Goal: Task Accomplishment & Management: Use online tool/utility

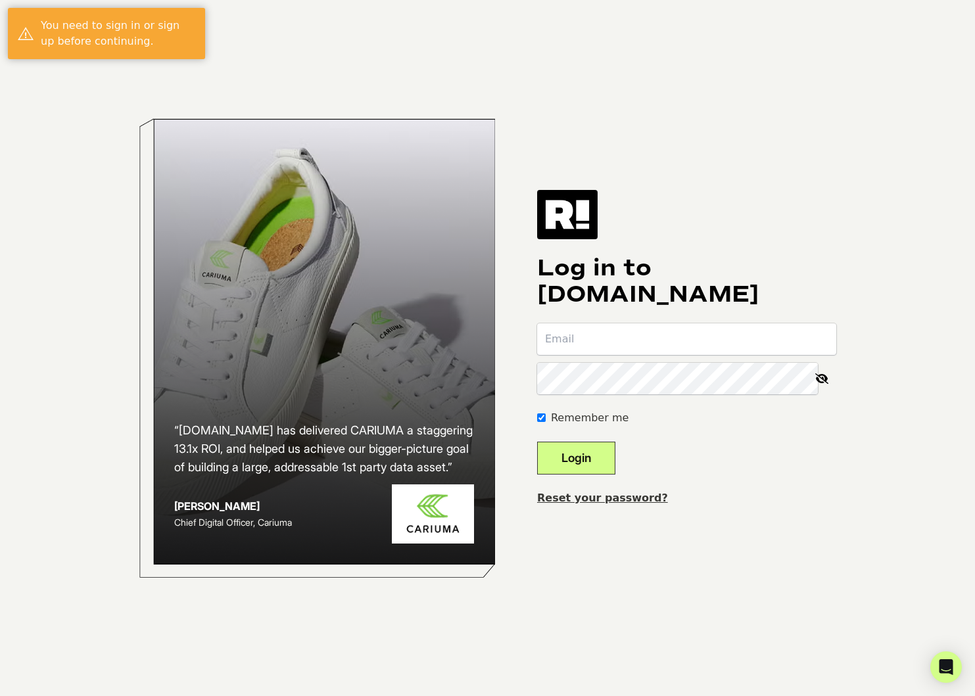
click at [590, 345] on input "email" at bounding box center [686, 340] width 299 height 32
type input "[PERSON_NAME][EMAIL_ADDRESS][PERSON_NAME][DOMAIN_NAME]"
click at [726, 341] on input "[PERSON_NAME][EMAIL_ADDRESS][PERSON_NAME][DOMAIN_NAME]" at bounding box center [686, 340] width 299 height 32
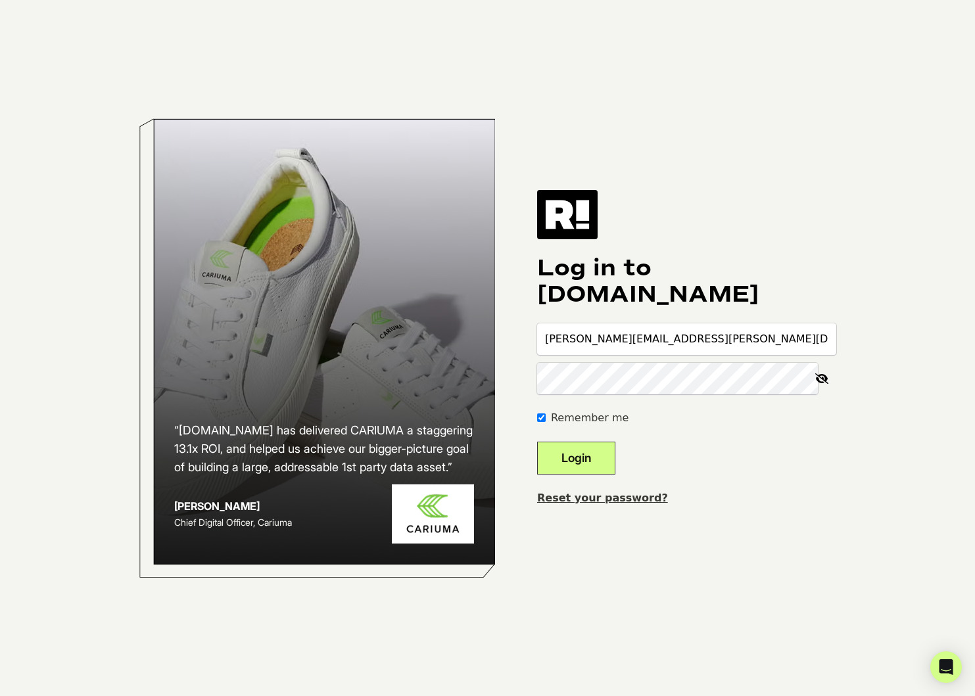
click at [537, 442] on button "Login" at bounding box center [576, 458] width 78 height 33
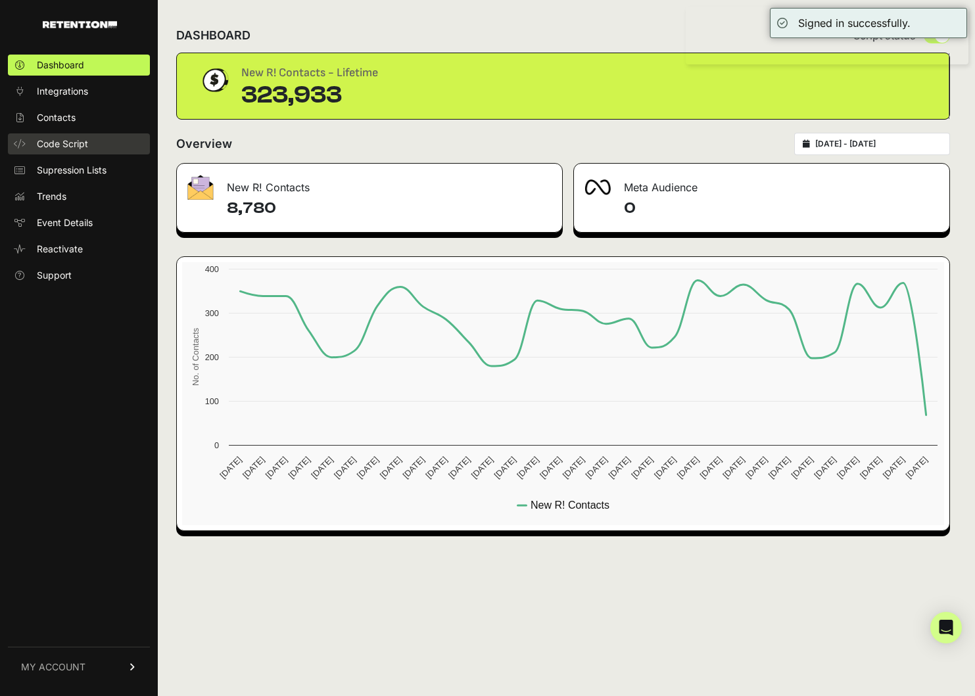
click at [79, 140] on span "Code Script" at bounding box center [62, 143] width 51 height 13
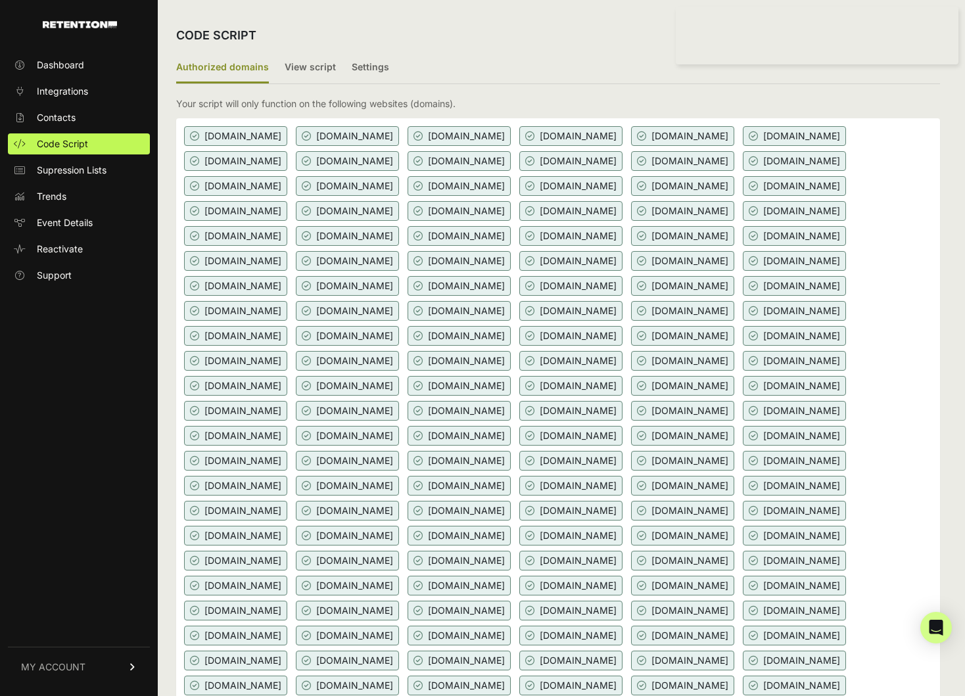
click at [523, 72] on ul "Authorized domains View script Settings" at bounding box center [558, 69] width 764 height 32
click at [611, 64] on ul "Authorized domains View script Settings" at bounding box center [558, 69] width 764 height 32
click at [297, 78] on label "View script" at bounding box center [310, 68] width 51 height 31
click at [0, 0] on input "View script" at bounding box center [0, 0] width 0 height 0
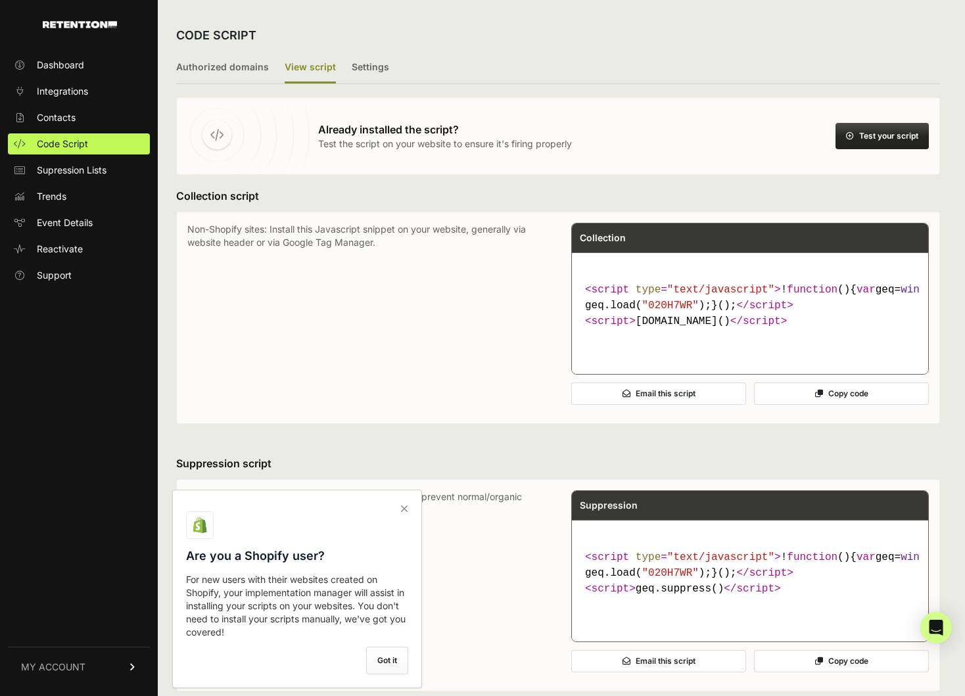
click at [873, 141] on button "Test your script" at bounding box center [882, 136] width 93 height 26
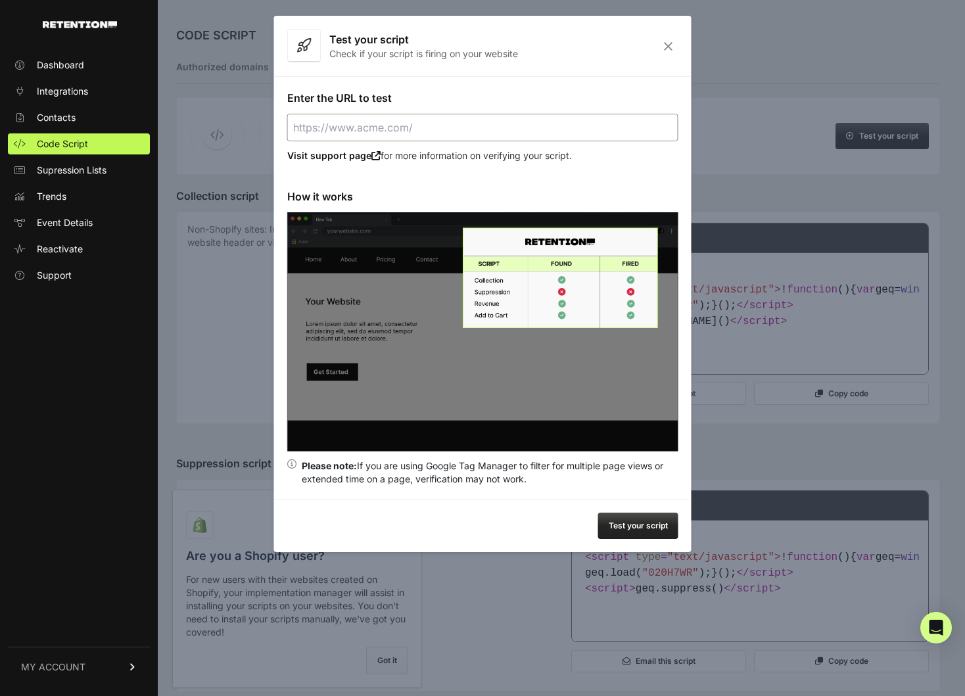
click at [473, 129] on input "Enter the URL to test" at bounding box center [482, 128] width 391 height 28
paste input "endodirect.com"
click at [621, 513] on button "Test your script" at bounding box center [638, 526] width 80 height 26
type input "https://endodirect.com"
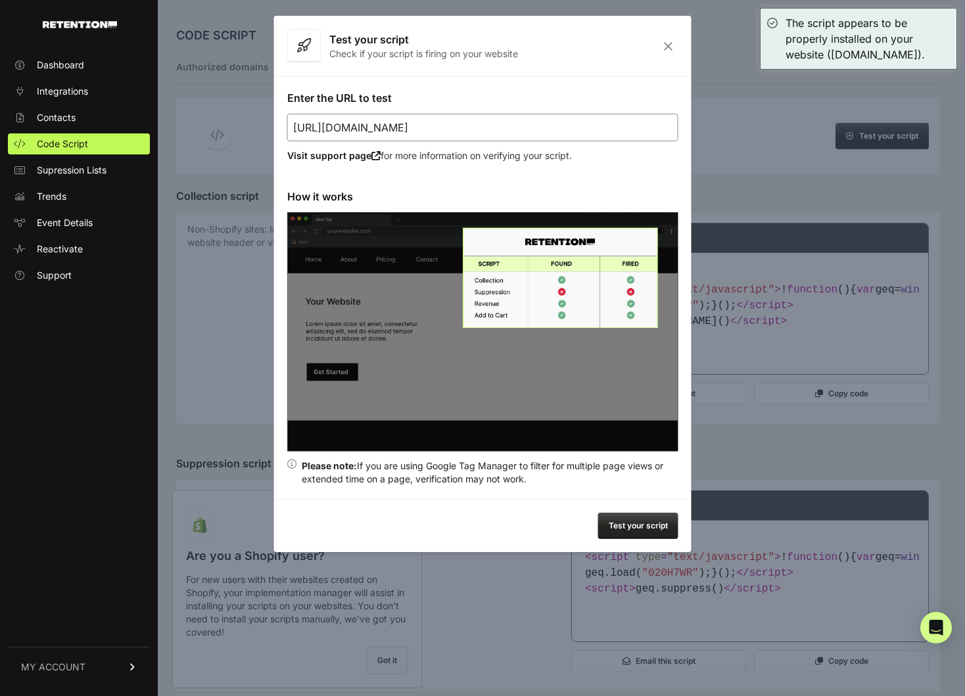
click at [784, 414] on div at bounding box center [482, 348] width 965 height 696
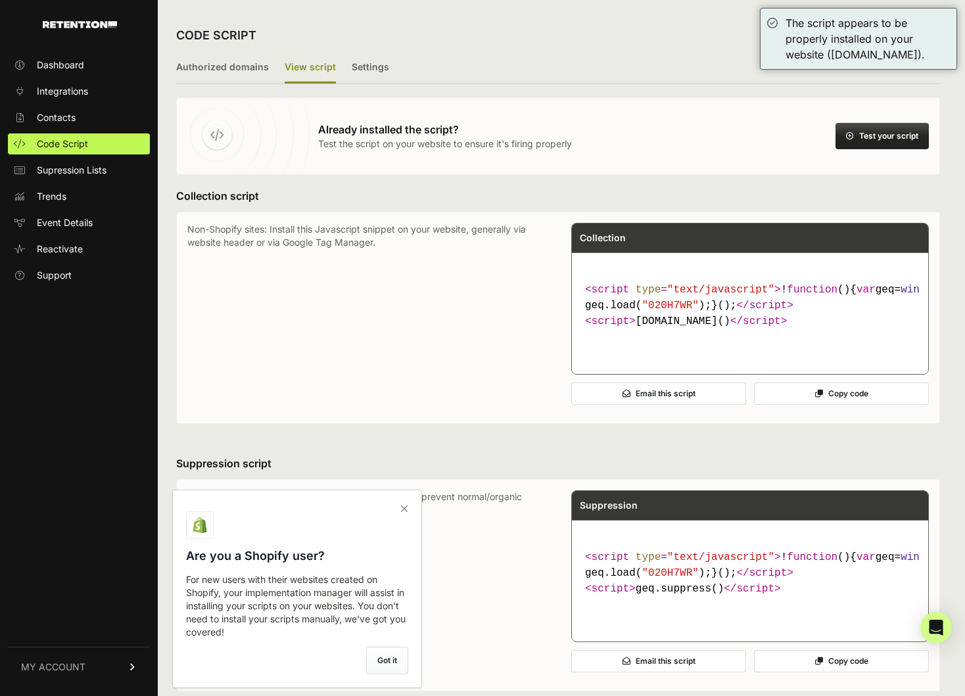
drag, startPoint x: 802, startPoint y: 356, endPoint x: 569, endPoint y: 362, distance: 232.9
click at [569, 362] on div "Non-Shopify sites: Install this Javascript snippet on your website, generally v…" at bounding box center [558, 318] width 742 height 190
drag, startPoint x: 788, startPoint y: 353, endPoint x: 571, endPoint y: 345, distance: 217.1
click at [571, 345] on div "Non-Shopify sites: Install this Javascript snippet on your website, generally v…" at bounding box center [558, 318] width 742 height 190
click at [757, 335] on code "< script type = "text/javascript" > ! function ( ) { var geq= window .geq= wind…" at bounding box center [750, 306] width 341 height 58
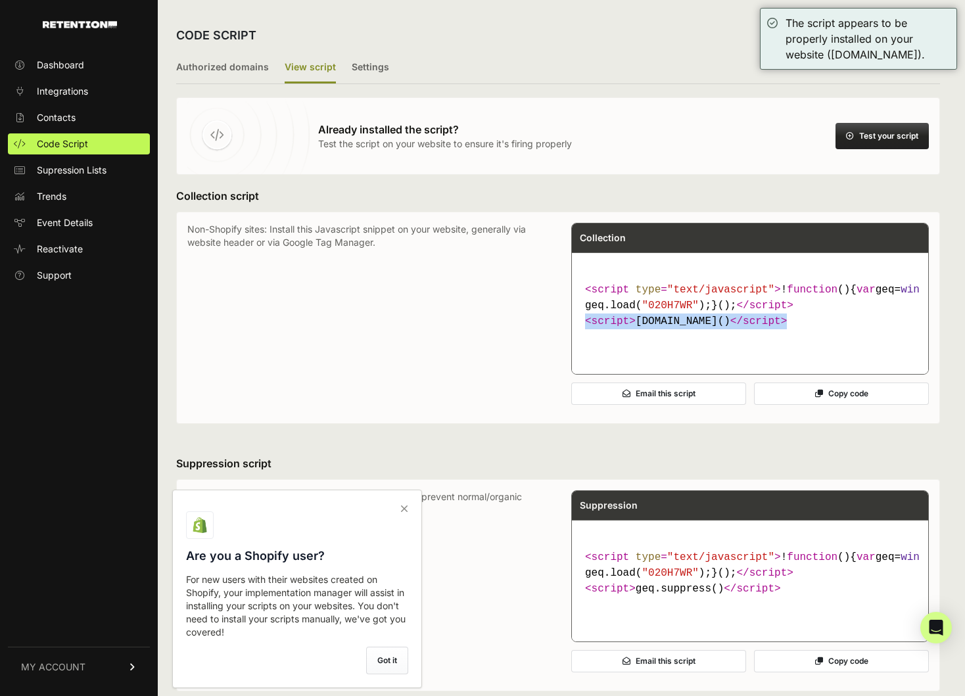
drag, startPoint x: 767, startPoint y: 348, endPoint x: 571, endPoint y: 356, distance: 196.1
click at [571, 356] on div "Non-Shopify sites: Install this Javascript snippet on your website, generally v…" at bounding box center [558, 318] width 742 height 190
click at [743, 327] on span "script" at bounding box center [762, 322] width 38 height 12
drag, startPoint x: 764, startPoint y: 353, endPoint x: 583, endPoint y: 350, distance: 180.9
click at [583, 335] on code "< script type = "text/javascript" > ! function ( ) { var geq= window .geq= wind…" at bounding box center [750, 306] width 341 height 58
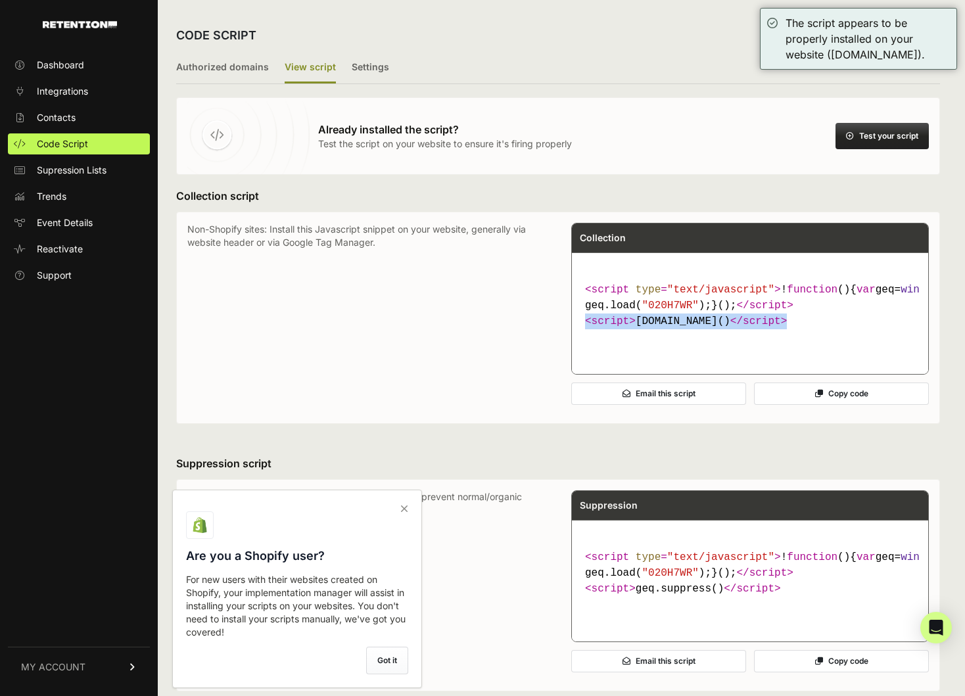
copy code "< script > geq.page() </ script >"
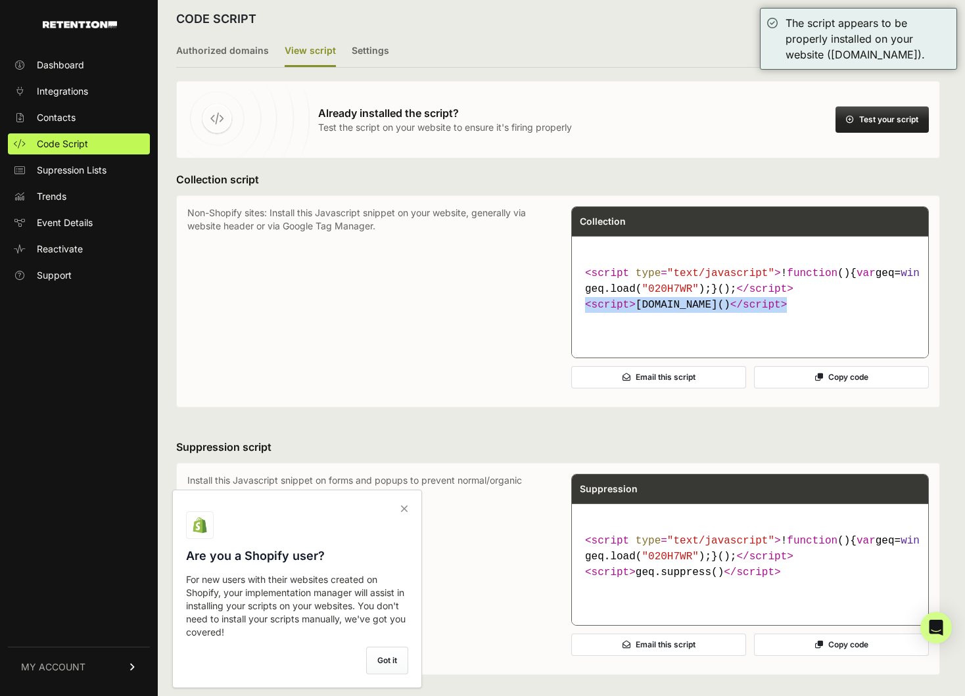
scroll to position [12, 0]
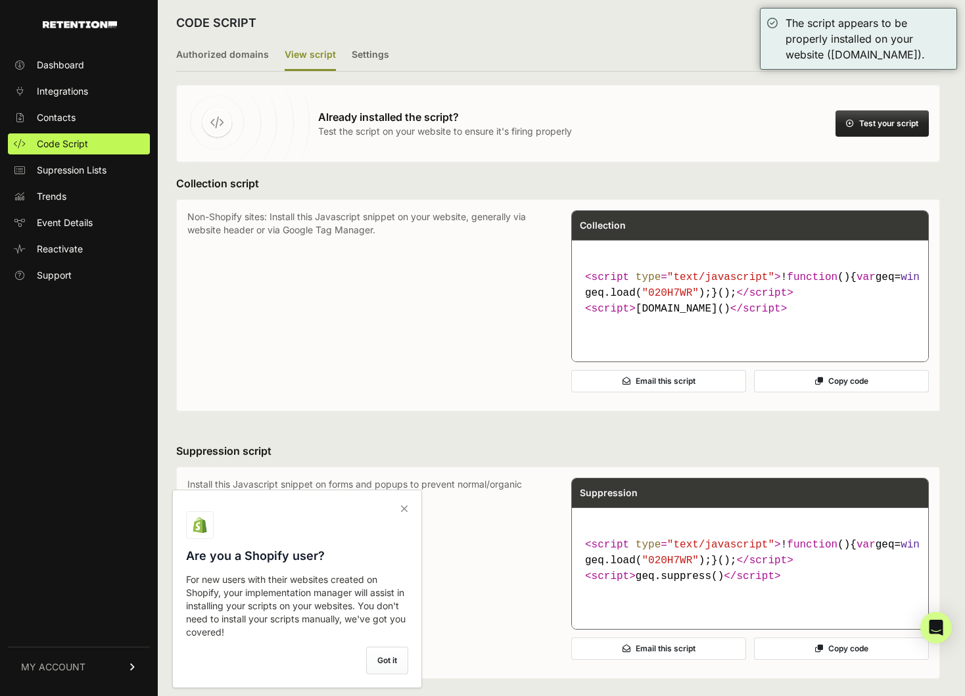
click at [404, 508] on icon at bounding box center [404, 508] width 18 height 21
click at [0, 0] on input "checkbox" at bounding box center [0, 0] width 0 height 0
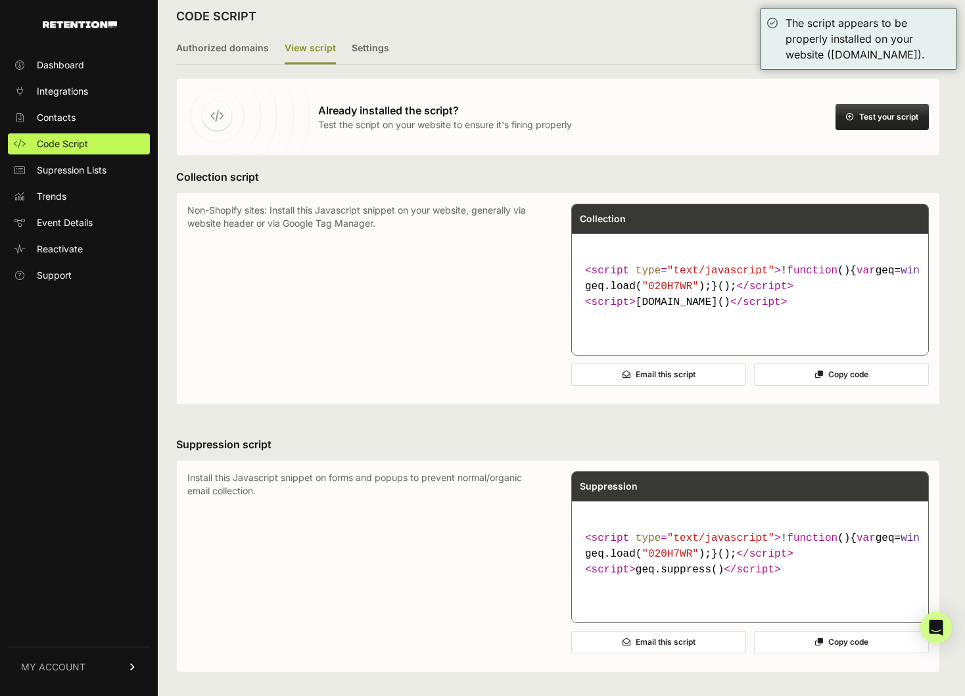
scroll to position [0, 0]
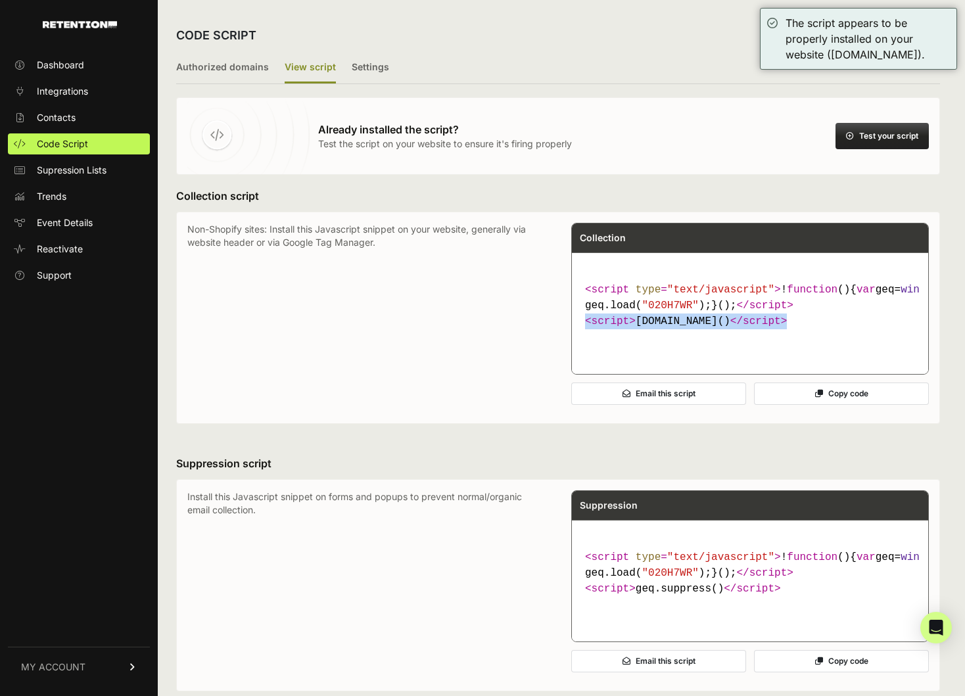
drag, startPoint x: 773, startPoint y: 357, endPoint x: 580, endPoint y: 351, distance: 192.8
click at [580, 351] on pre "< script type = "text/javascript" > ! function ( ) { var geq= window .geq= wind…" at bounding box center [750, 314] width 356 height 122
click at [685, 335] on code "< script type = "text/javascript" > ! function ( ) { var geq= window .geq= wind…" at bounding box center [750, 306] width 341 height 58
drag, startPoint x: 702, startPoint y: 354, endPoint x: 638, endPoint y: 351, distance: 63.9
click at [638, 335] on code "< script type = "text/javascript" > ! function ( ) { var geq= window .geq= wind…" at bounding box center [750, 306] width 341 height 58
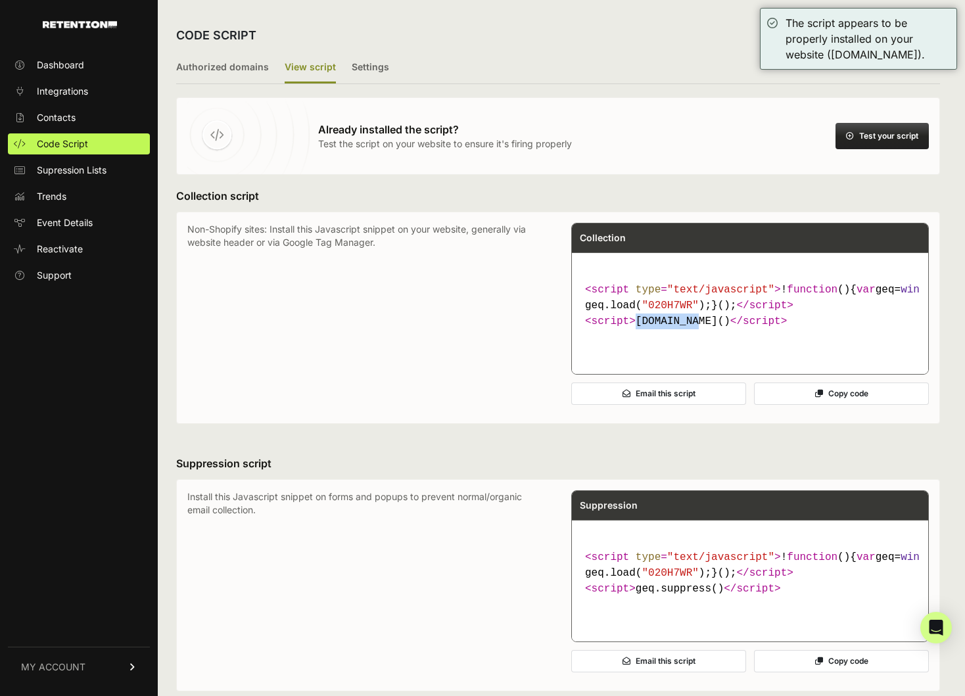
copy code "geq.page()"
drag, startPoint x: 767, startPoint y: 349, endPoint x: 587, endPoint y: 353, distance: 180.9
click at [587, 335] on code "< script type = "text/javascript" > ! function ( ) { var geq= window .geq= wind…" at bounding box center [750, 306] width 341 height 58
click at [758, 327] on span "</ script >" at bounding box center [759, 322] width 57 height 12
drag, startPoint x: 765, startPoint y: 349, endPoint x: 582, endPoint y: 349, distance: 183.5
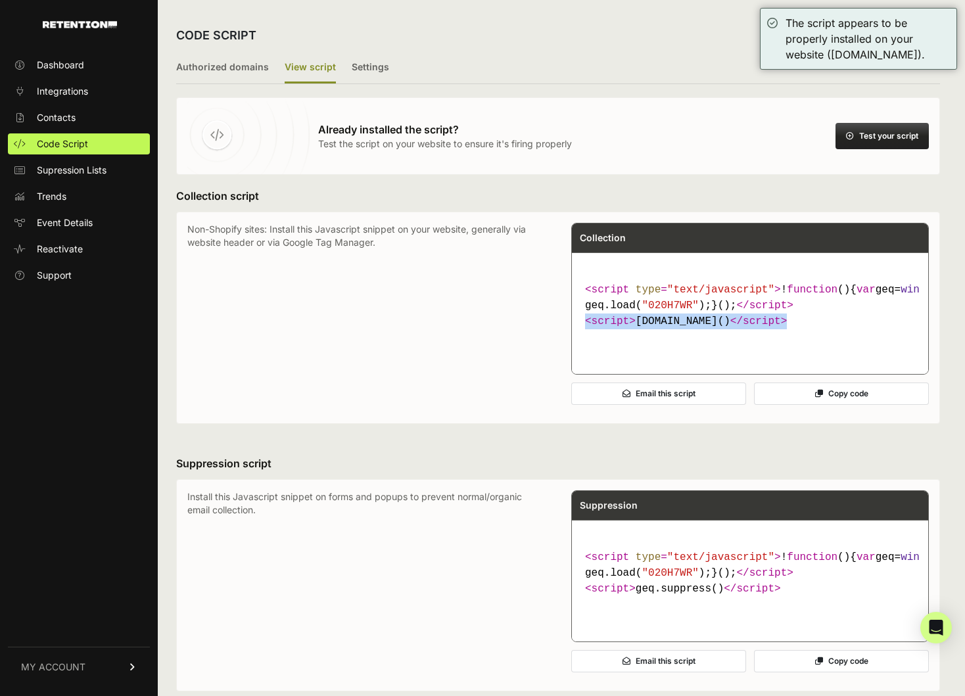
click at [582, 349] on pre "< script type = "text/javascript" > ! function ( ) { var geq= window .geq= wind…" at bounding box center [750, 314] width 356 height 122
click at [270, 312] on p "Non-Shopify sites: Install this Javascript snippet on your website, generally v…" at bounding box center [366, 318] width 358 height 190
click at [796, 335] on code "< script type = "text/javascript" > ! function ( ) { var geq= window .geq= wind…" at bounding box center [750, 306] width 341 height 58
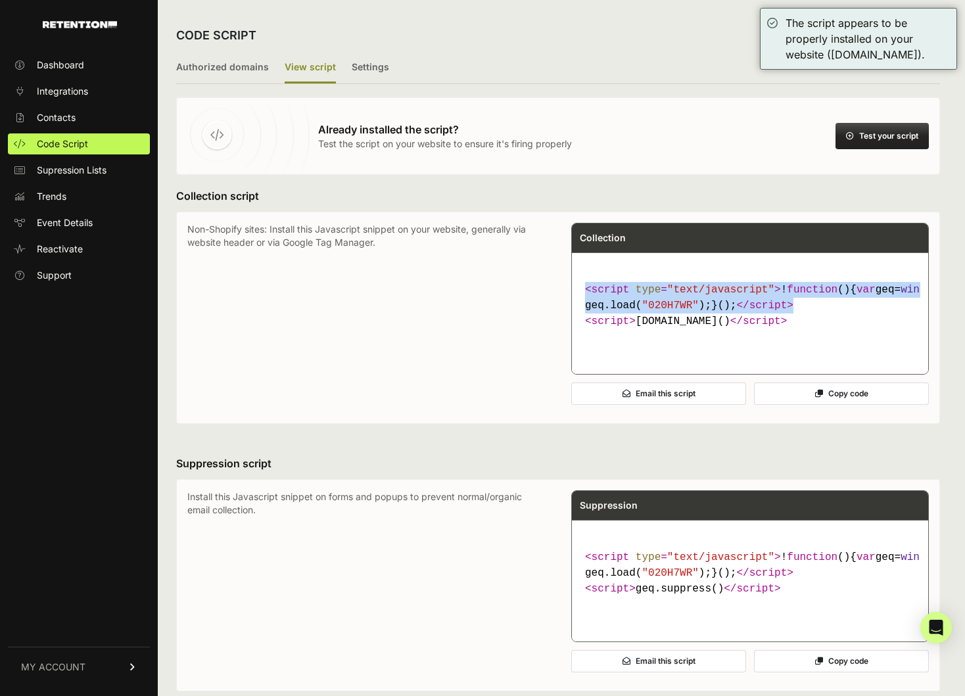
drag, startPoint x: 692, startPoint y: 338, endPoint x: 578, endPoint y: 294, distance: 122.6
click at [578, 294] on pre "< script type = "text/javascript" > ! function ( ) { var geq= window .geq= wind…" at bounding box center [750, 314] width 356 height 122
copy code "< script type = "text/javascript" > ! function ( ) { var geq= window .geq= wind…"
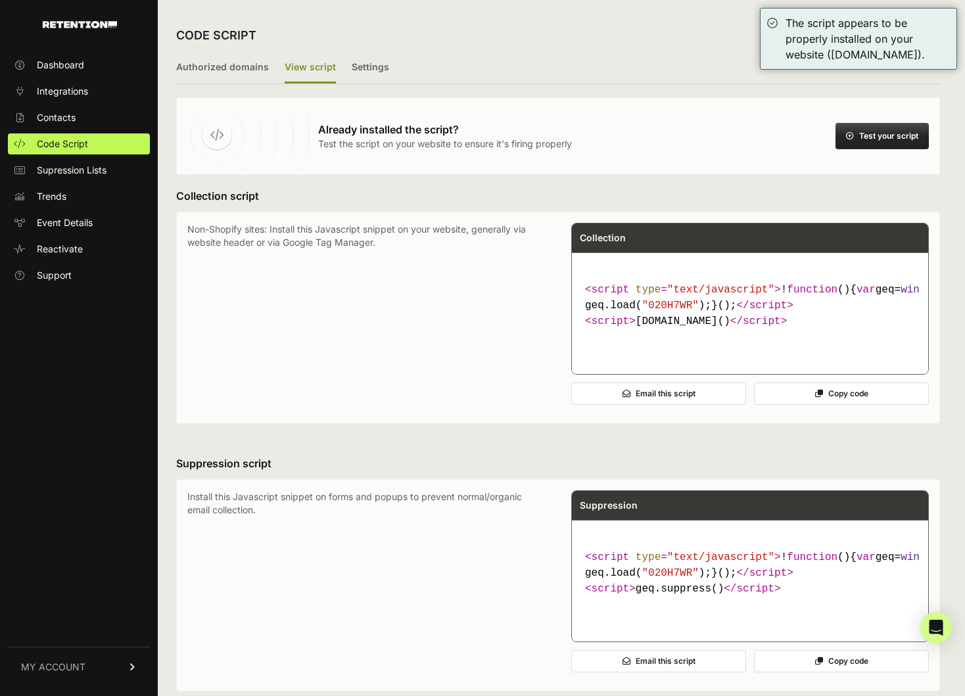
click at [683, 312] on span ""020H7WR"" at bounding box center [670, 306] width 57 height 12
drag, startPoint x: 770, startPoint y: 356, endPoint x: 581, endPoint y: 356, distance: 189.4
click at [581, 356] on pre "< script type = "text/javascript" > ! function ( ) { var geq= window .geq= wind…" at bounding box center [750, 314] width 356 height 122
click at [362, 363] on p "Non-Shopify sites: Install this Javascript snippet on your website, generally v…" at bounding box center [366, 318] width 358 height 190
